Goal: Transaction & Acquisition: Subscribe to service/newsletter

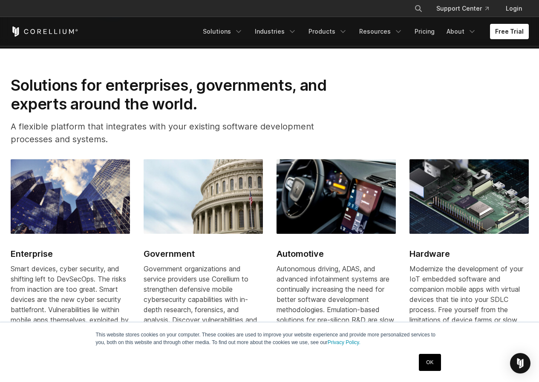
scroll to position [1194, 0]
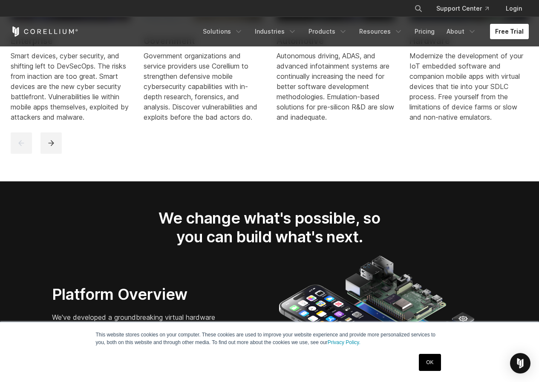
click at [511, 33] on link "Free Trial" at bounding box center [509, 31] width 39 height 15
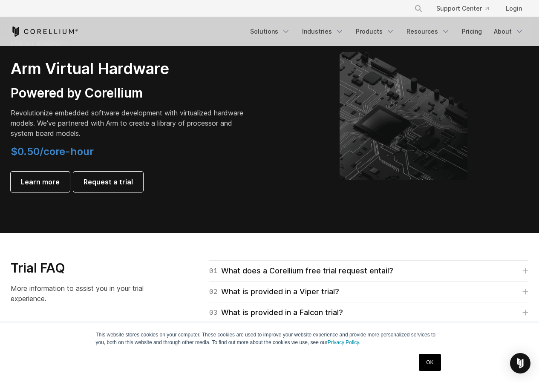
scroll to position [1194, 0]
